Goal: Transaction & Acquisition: Obtain resource

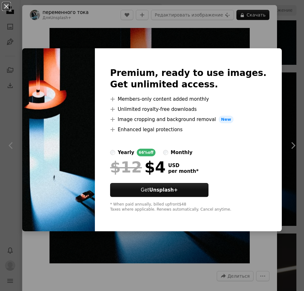
scroll to position [444, 0]
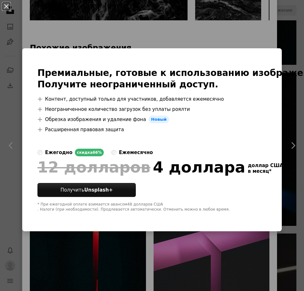
click at [247, 38] on div "An X shape Премиальные, готовые к использованию изображения. Получите неогранич…" at bounding box center [152, 145] width 304 height 291
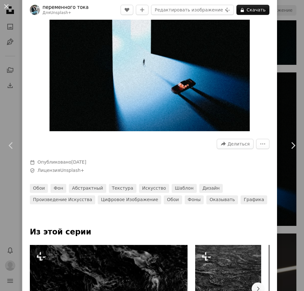
scroll to position [95, 0]
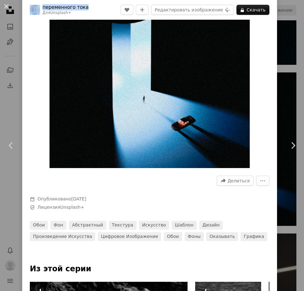
drag, startPoint x: 86, startPoint y: 8, endPoint x: 41, endPoint y: 8, distance: 44.8
click at [41, 8] on header "переменного тока Для Unsplash+ A heart A plus sign Редактировать изображение Pl…" at bounding box center [149, 10] width 255 height 20
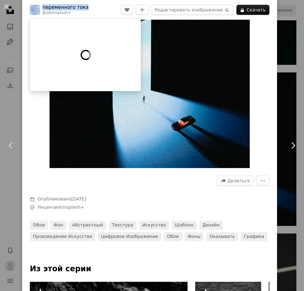
copy span "переменного тока"
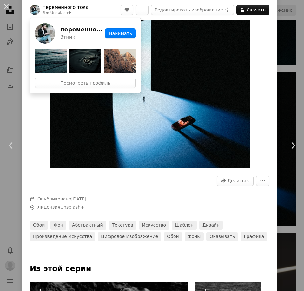
click at [100, 11] on header "переменного тока Для Unsplash+ A heart A plus sign Редактировать изображение Pl…" at bounding box center [149, 10] width 255 height 20
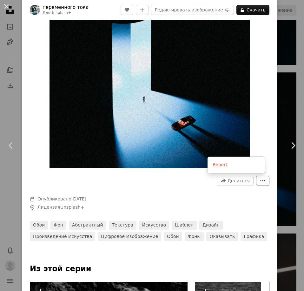
click at [260, 182] on icon "More Actions" at bounding box center [263, 181] width 6 height 6
click at [188, 83] on img "Увеличить изображение" at bounding box center [150, 50] width 200 height 235
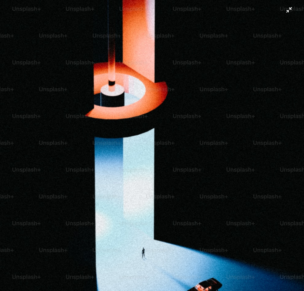
scroll to position [8, 0]
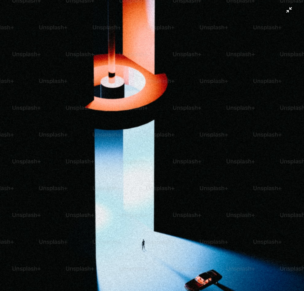
click at [283, 9] on img "Zoom out on this image" at bounding box center [152, 170] width 305 height 358
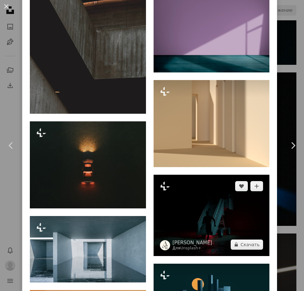
scroll to position [1806, 0]
